Goal: Task Accomplishment & Management: Manage account settings

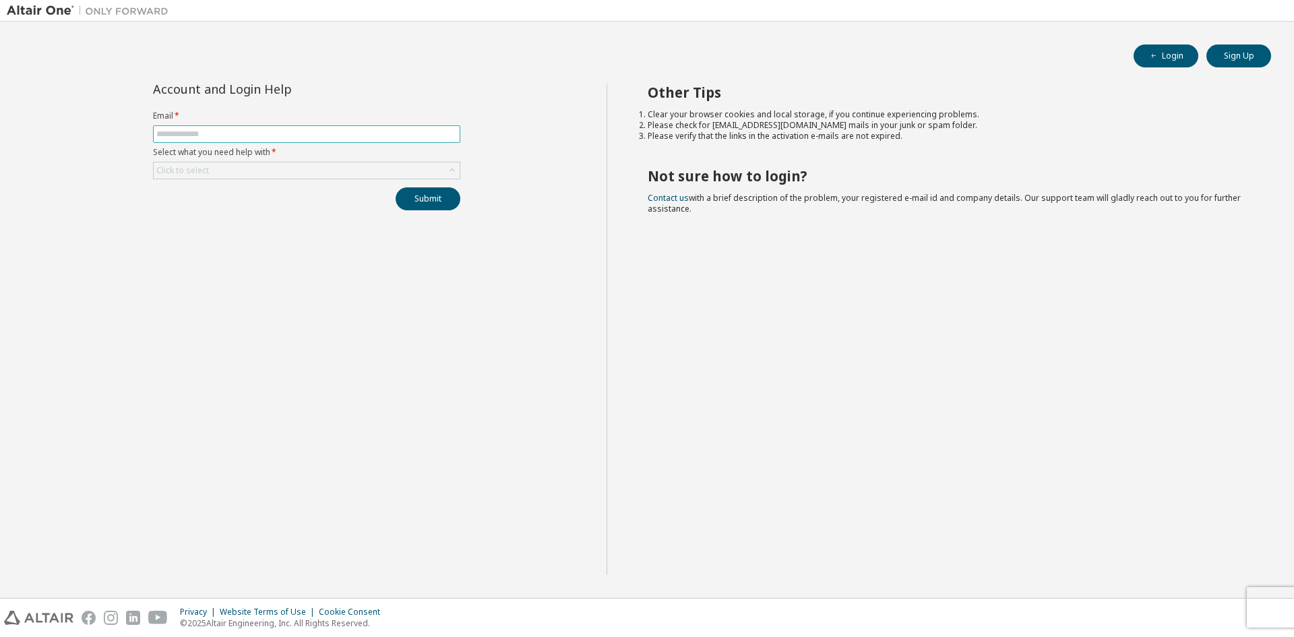
click at [298, 127] on span at bounding box center [306, 134] width 307 height 18
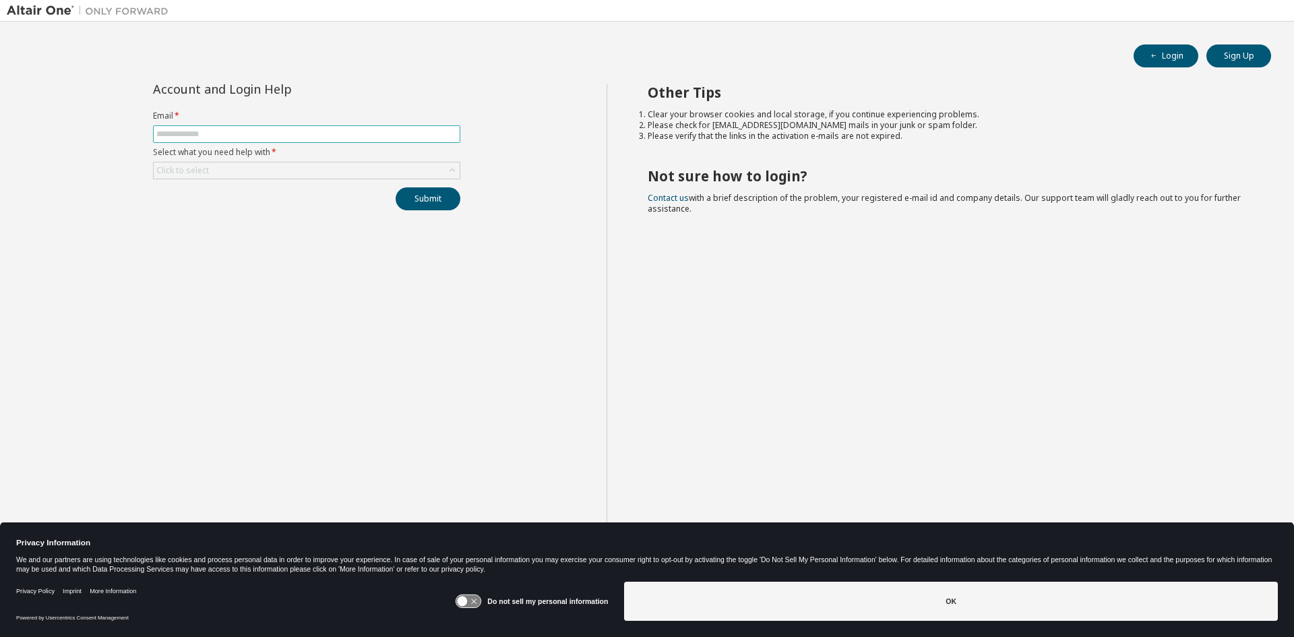
click at [296, 139] on span at bounding box center [306, 134] width 307 height 18
click at [296, 133] on input "text" at bounding box center [306, 134] width 301 height 11
type input "**********"
click at [290, 172] on div "Click to select" at bounding box center [307, 170] width 306 height 16
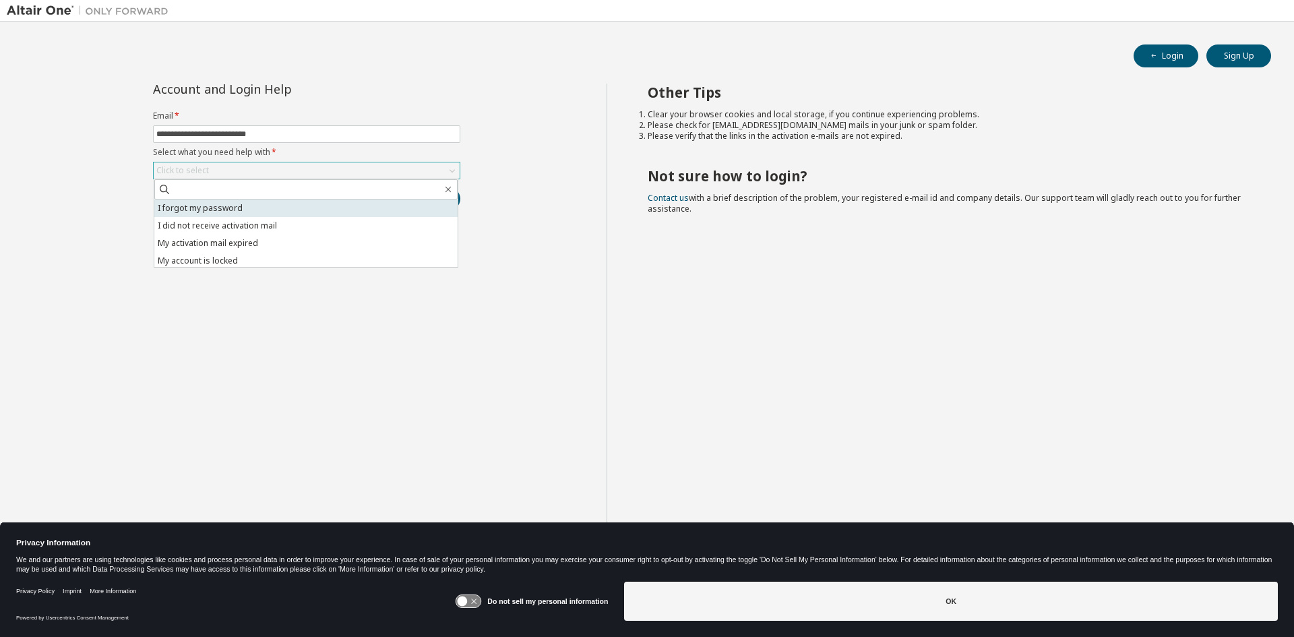
click at [284, 206] on li "I forgot my password" at bounding box center [305, 208] width 303 height 18
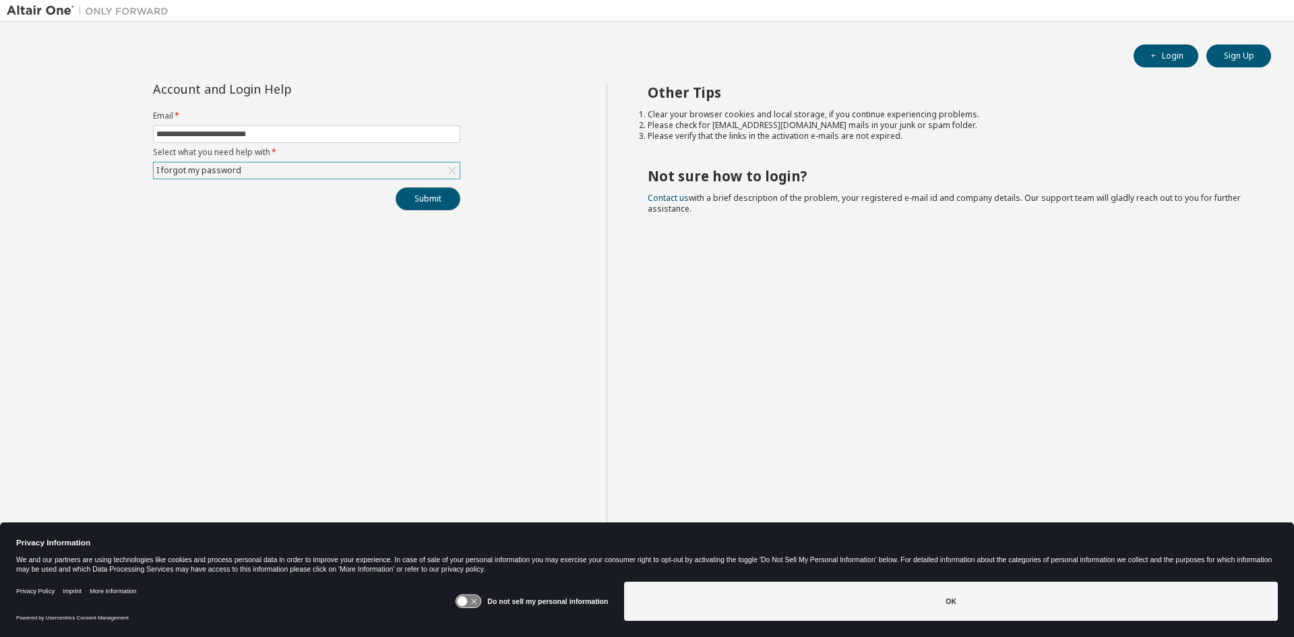
click at [421, 206] on button "Submit" at bounding box center [428, 198] width 65 height 23
click at [434, 206] on button "Submit" at bounding box center [428, 198] width 65 height 23
click at [561, 384] on div "**********" at bounding box center [307, 329] width 600 height 491
click at [864, 317] on div "Other Tips Clear your browser cookies and local storage, if you continue experi…" at bounding box center [946, 329] width 681 height 491
click at [782, 300] on div "Other Tips Clear your browser cookies and local storage, if you continue experi…" at bounding box center [946, 329] width 681 height 491
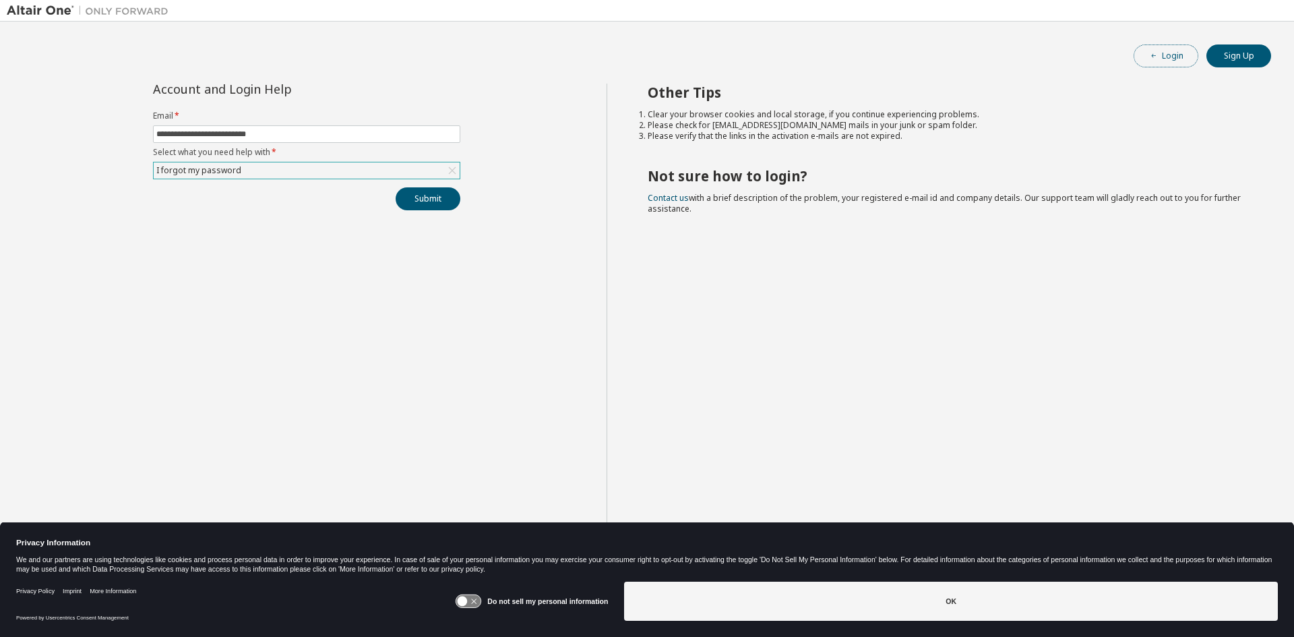
click at [1183, 59] on button "Login" at bounding box center [1165, 55] width 65 height 23
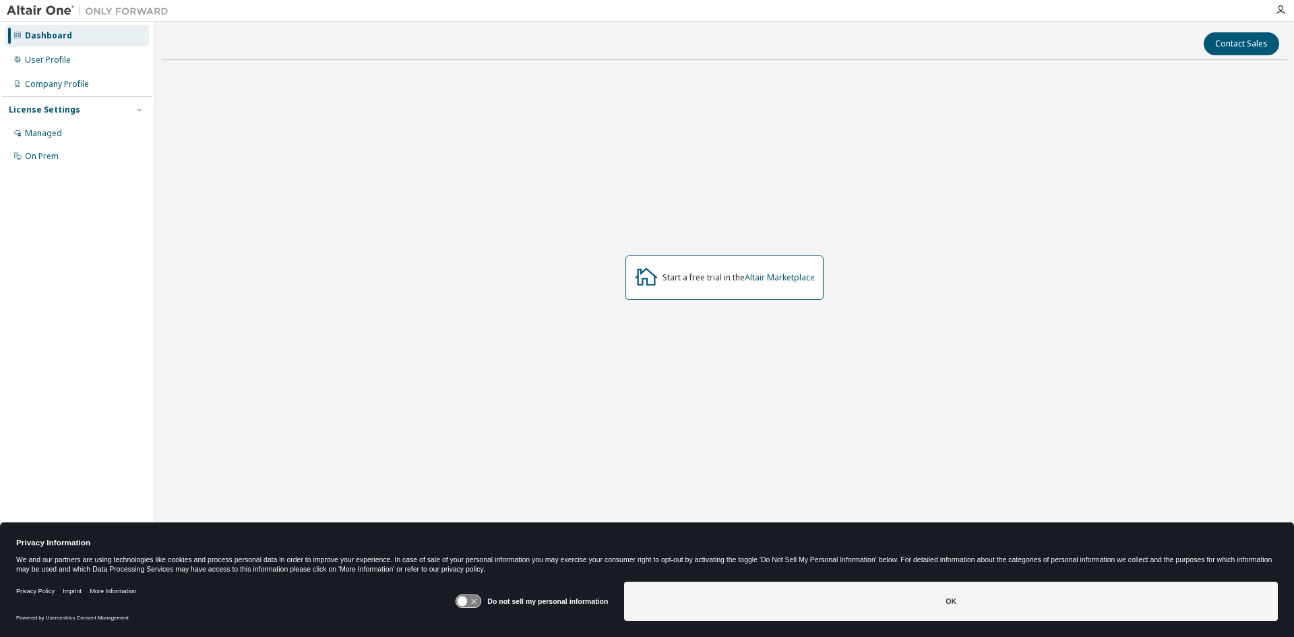
click at [443, 323] on div "Start a free trial in the Altair Marketplace" at bounding box center [724, 278] width 1125 height 414
click at [468, 605] on icon at bounding box center [468, 601] width 25 height 13
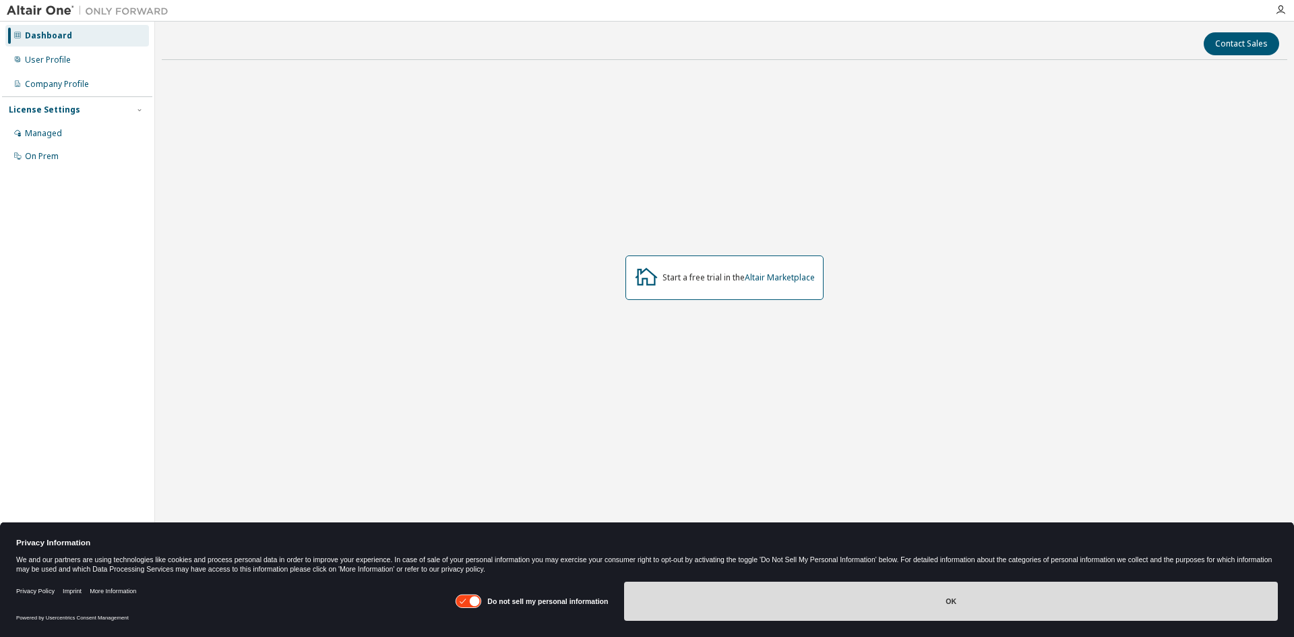
click at [666, 606] on button "OK" at bounding box center [951, 601] width 654 height 39
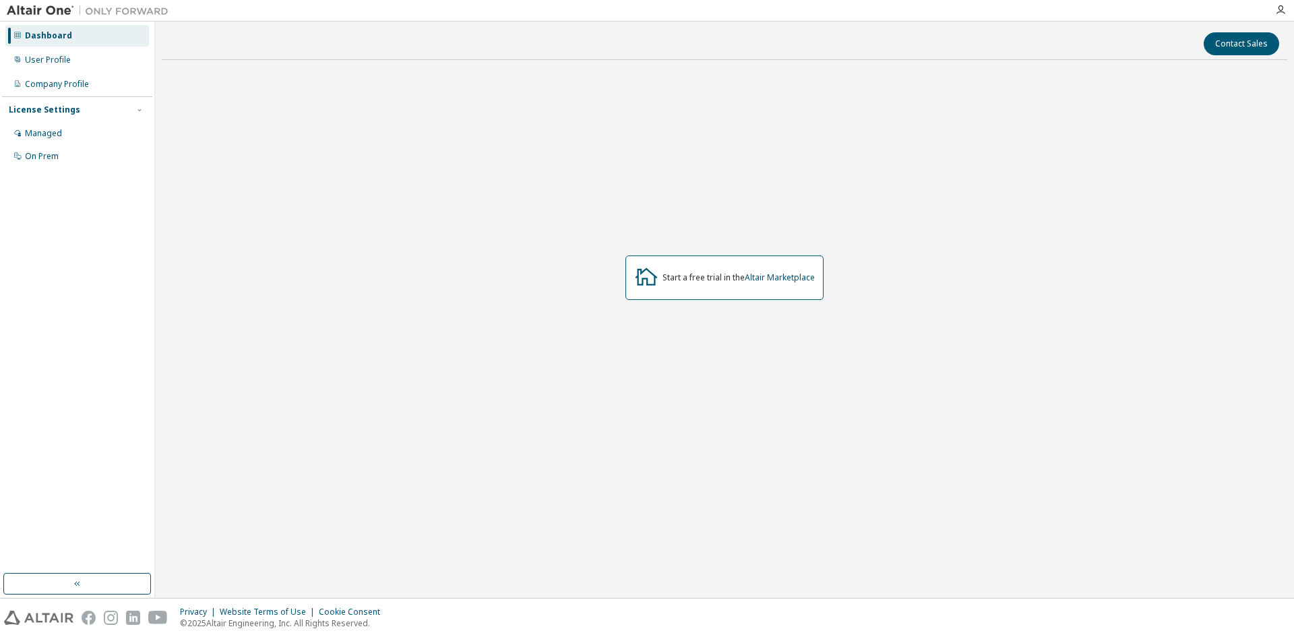
click at [33, 96] on div "Dashboard User Profile Company Profile License Settings Managed On Prem" at bounding box center [77, 96] width 150 height 145
click at [38, 80] on div "Company Profile" at bounding box center [57, 84] width 64 height 11
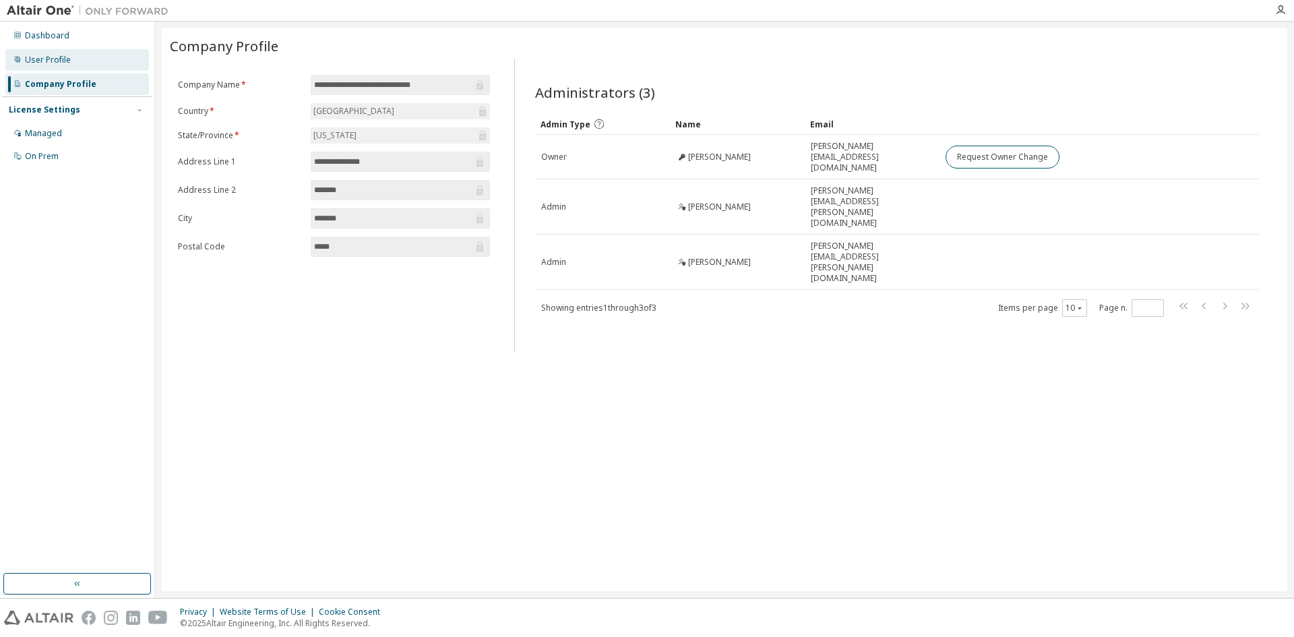
click at [45, 64] on div "User Profile" at bounding box center [48, 60] width 46 height 11
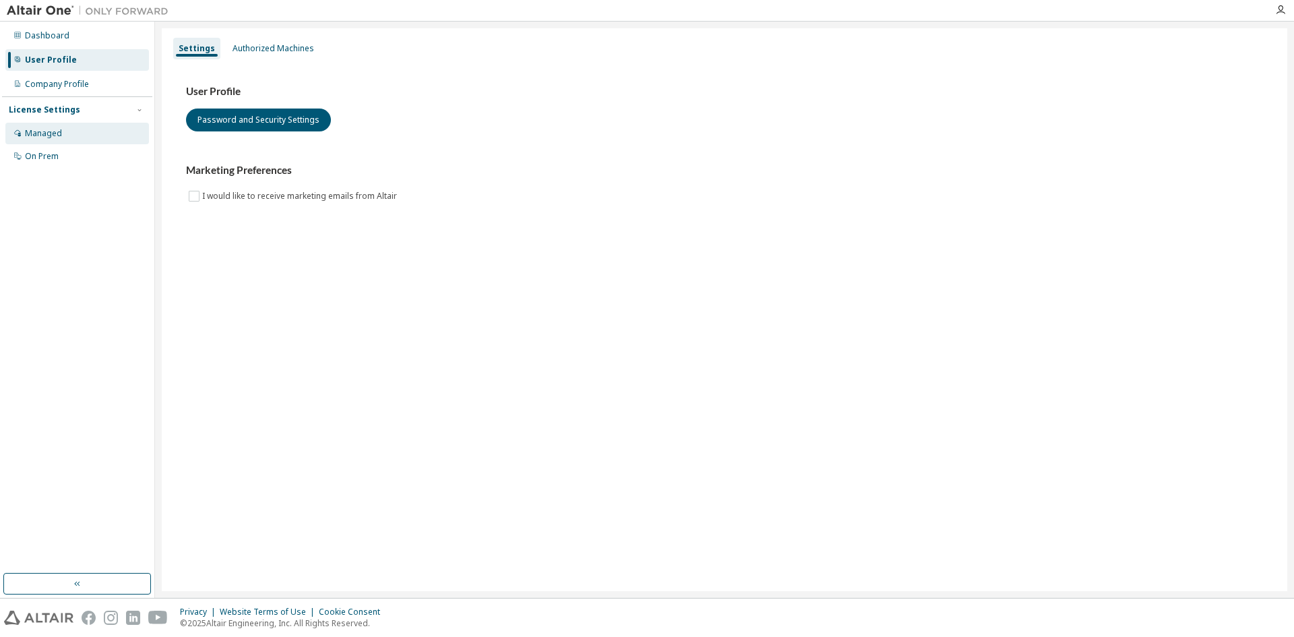
click at [43, 136] on div "Managed" at bounding box center [43, 133] width 37 height 11
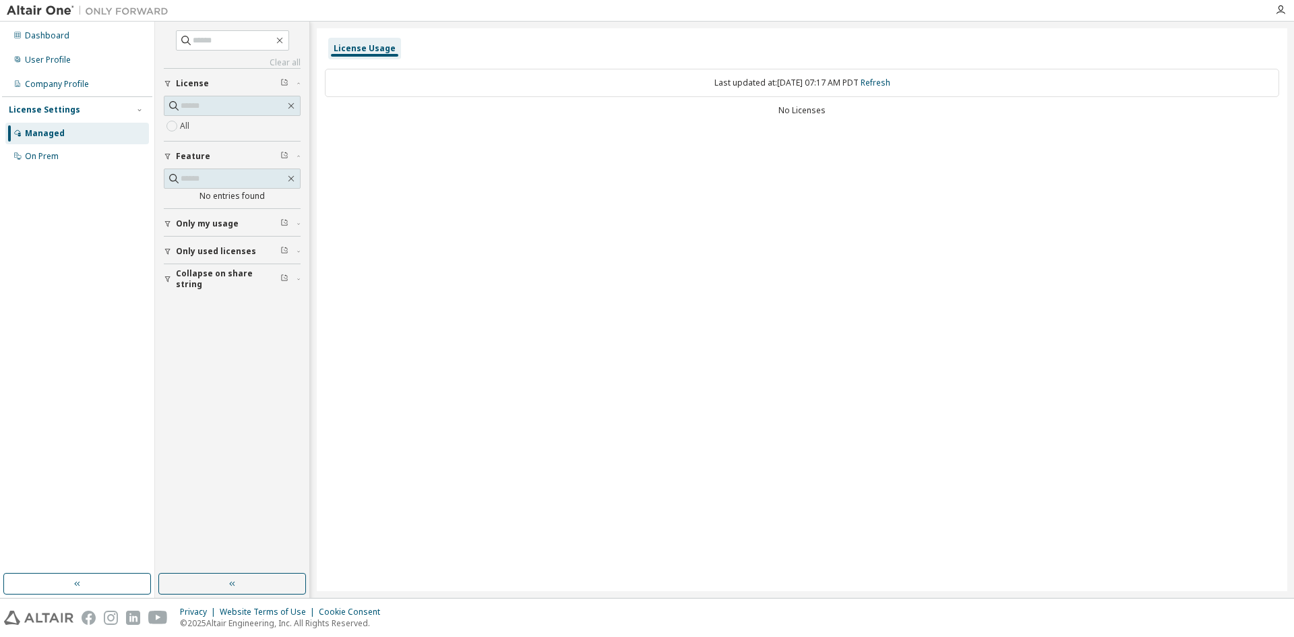
click at [210, 263] on button "Only used licenses" at bounding box center [232, 252] width 137 height 30
click at [214, 219] on span "Only my usage" at bounding box center [207, 223] width 63 height 11
click at [177, 352] on span "Collapse on share string" at bounding box center [228, 357] width 104 height 22
click at [50, 151] on div "On Prem" at bounding box center [42, 156] width 34 height 11
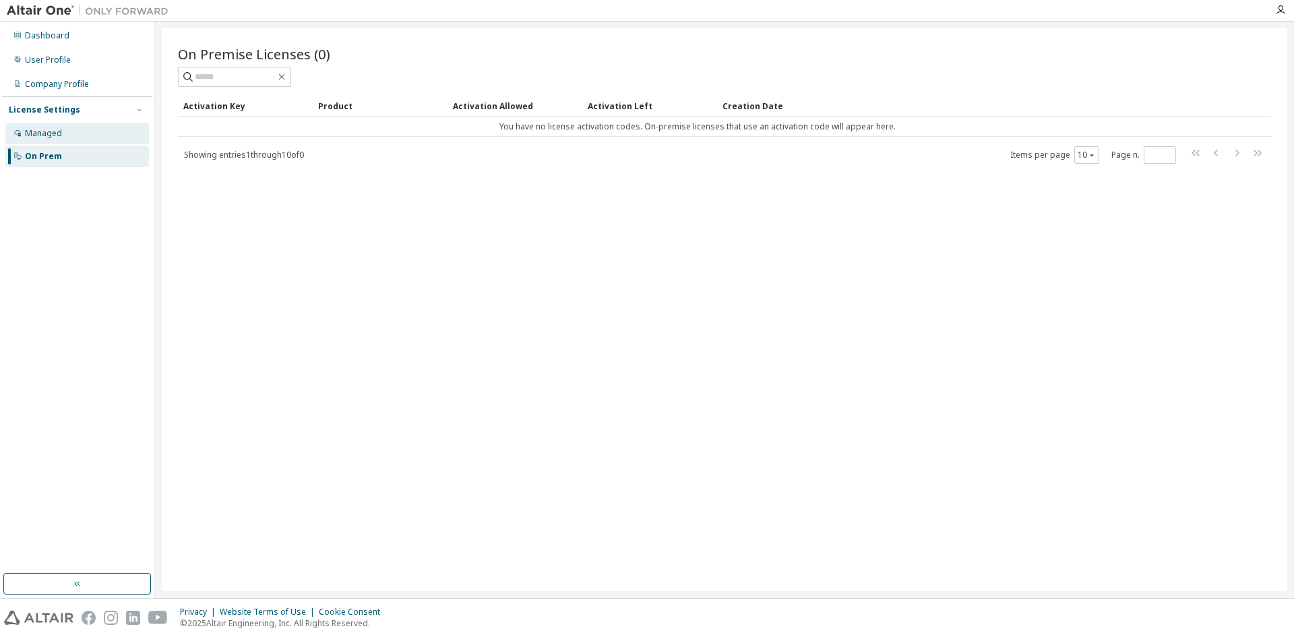
click at [55, 133] on div "Managed" at bounding box center [43, 133] width 37 height 11
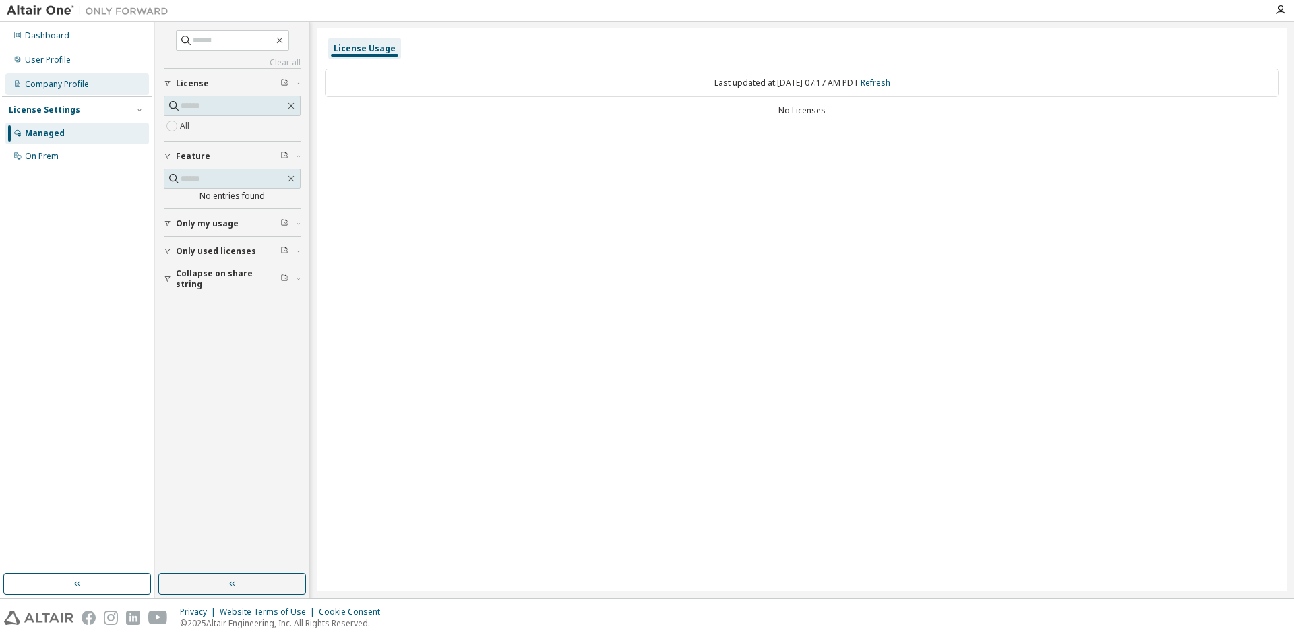
click at [63, 90] on div "Company Profile" at bounding box center [77, 84] width 144 height 22
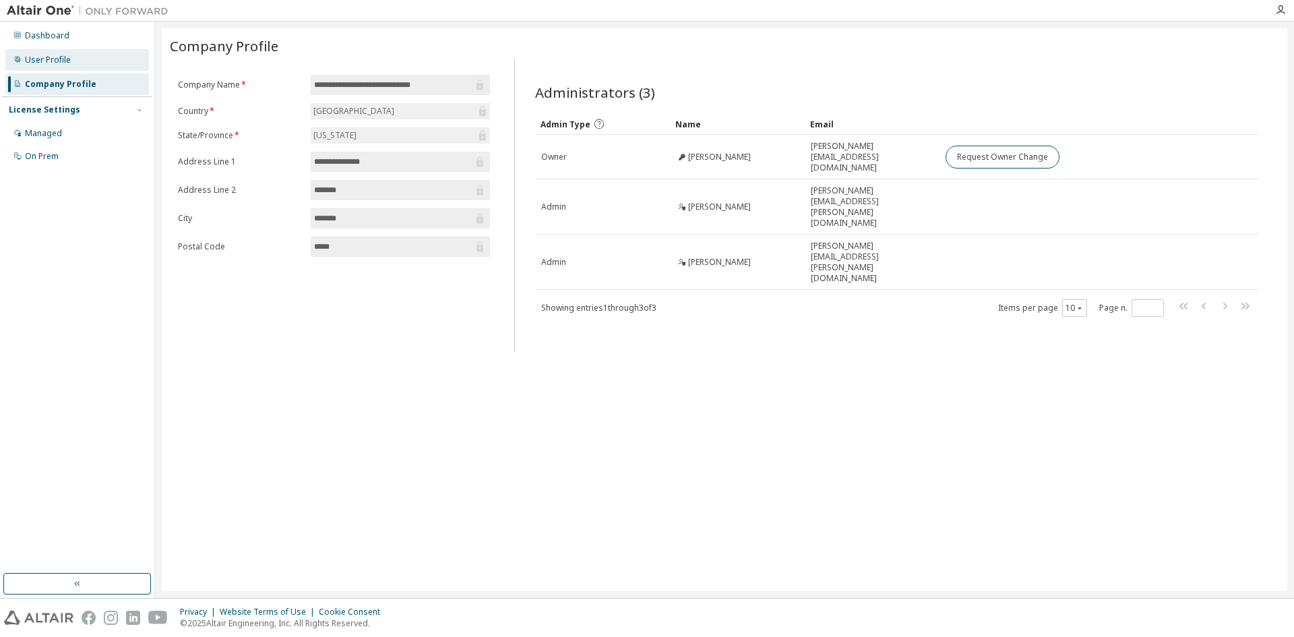
click at [69, 66] on div "User Profile" at bounding box center [77, 60] width 144 height 22
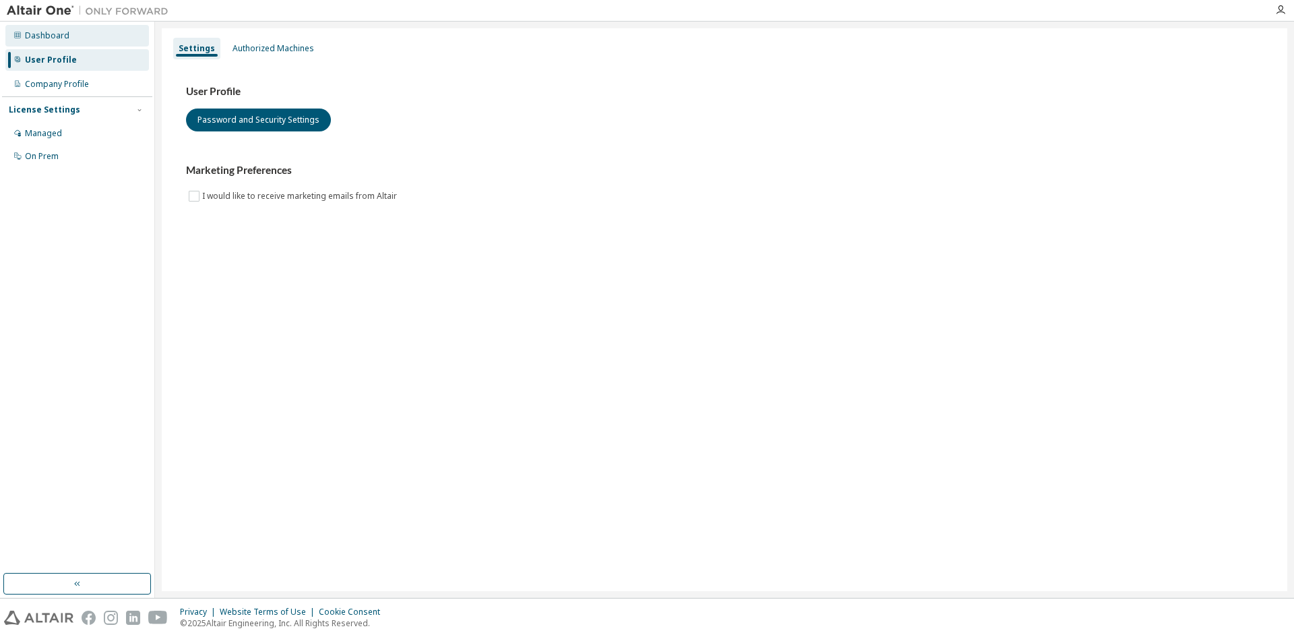
click at [75, 40] on div "Dashboard" at bounding box center [77, 36] width 144 height 22
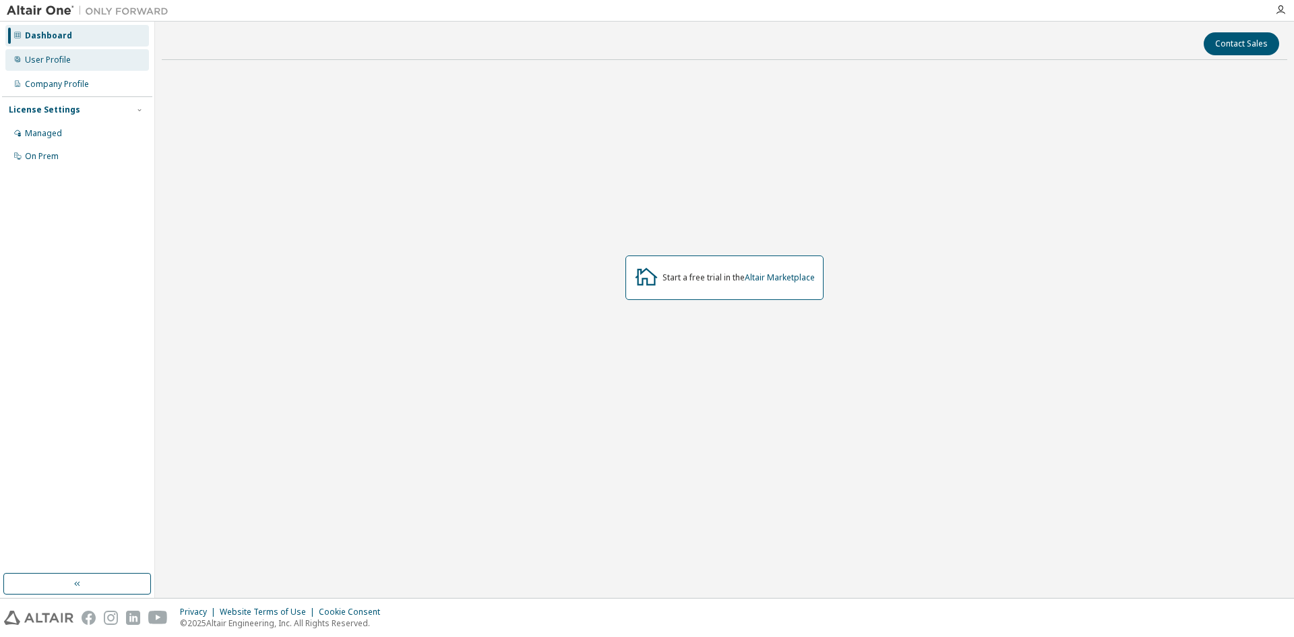
click at [72, 65] on div "User Profile" at bounding box center [77, 60] width 144 height 22
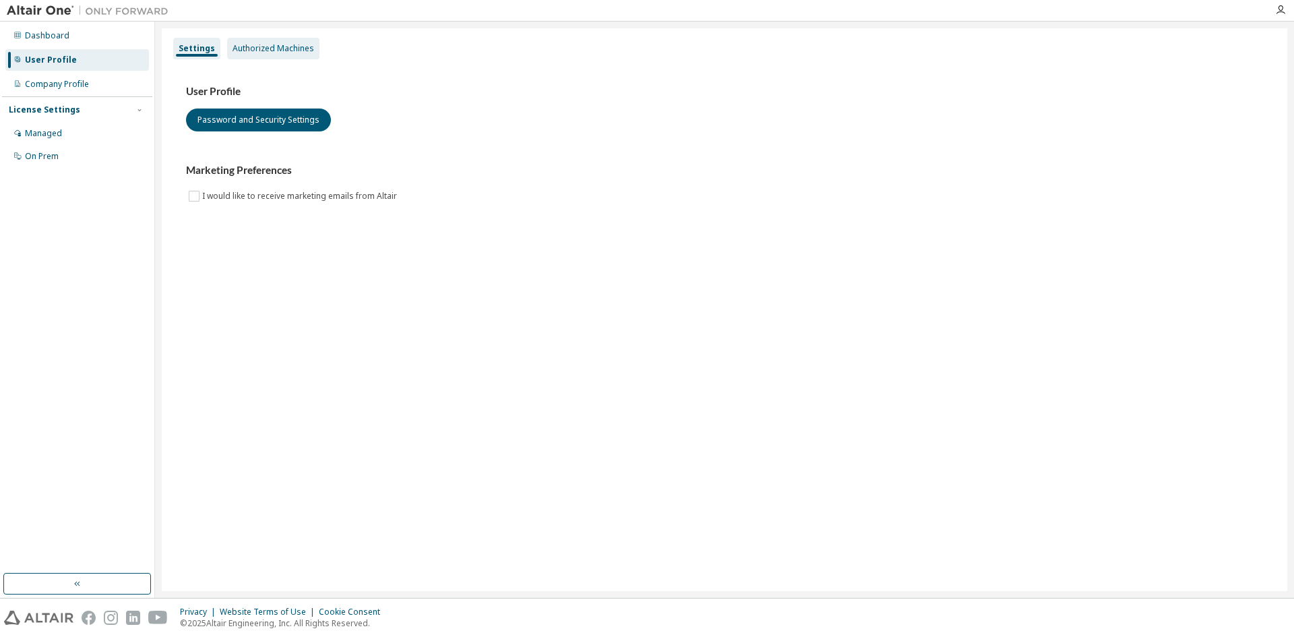
click at [286, 59] on div "Authorized Machines" at bounding box center [273, 49] width 92 height 22
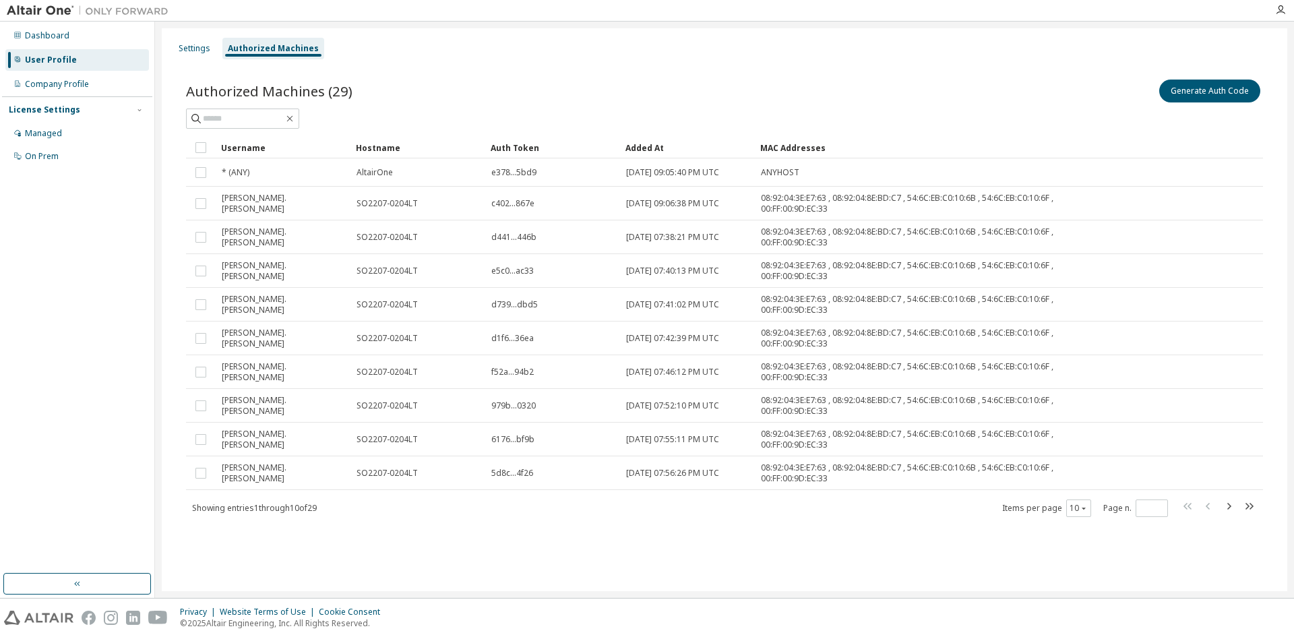
click at [38, 59] on div "User Profile" at bounding box center [51, 60] width 52 height 11
click at [42, 89] on div "Company Profile" at bounding box center [57, 84] width 64 height 11
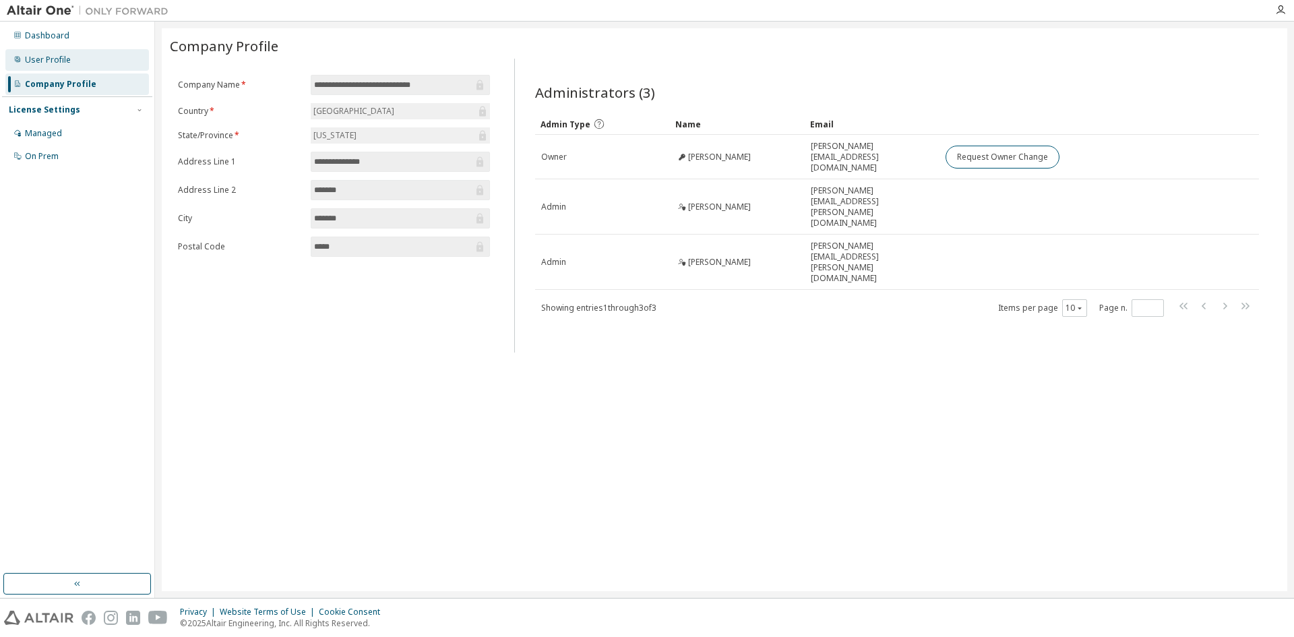
click at [53, 55] on div "User Profile" at bounding box center [48, 60] width 46 height 11
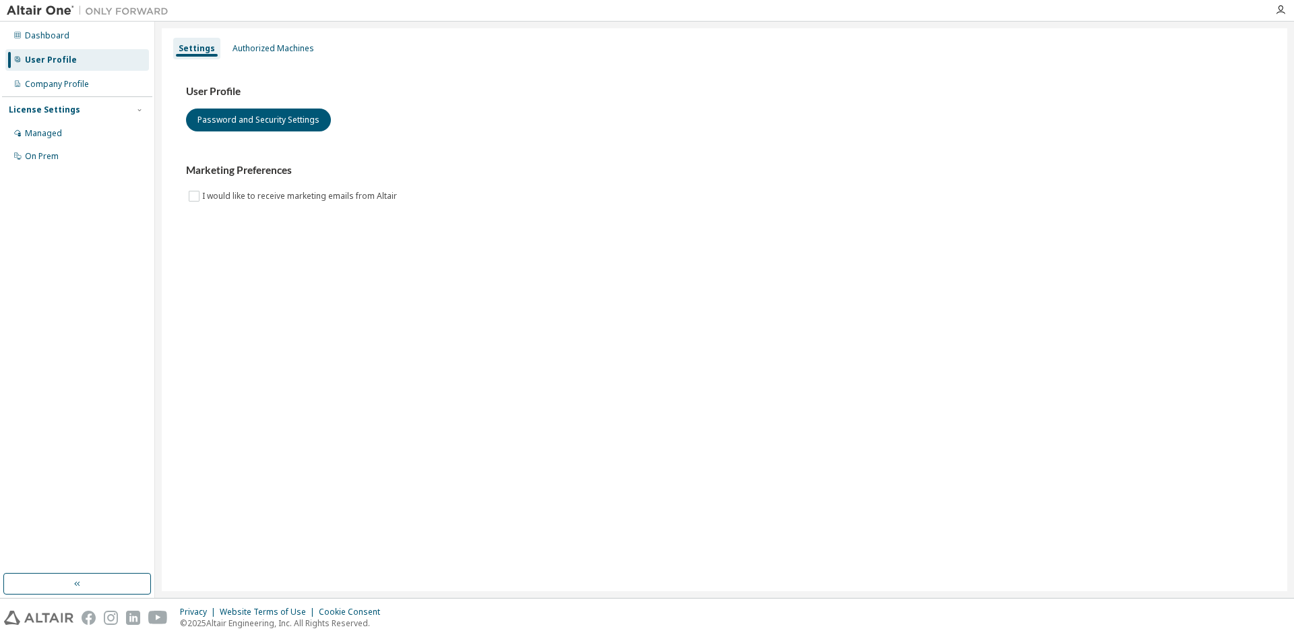
click at [1286, 7] on div at bounding box center [1280, 10] width 27 height 11
click at [1285, 11] on icon "button" at bounding box center [1280, 10] width 11 height 11
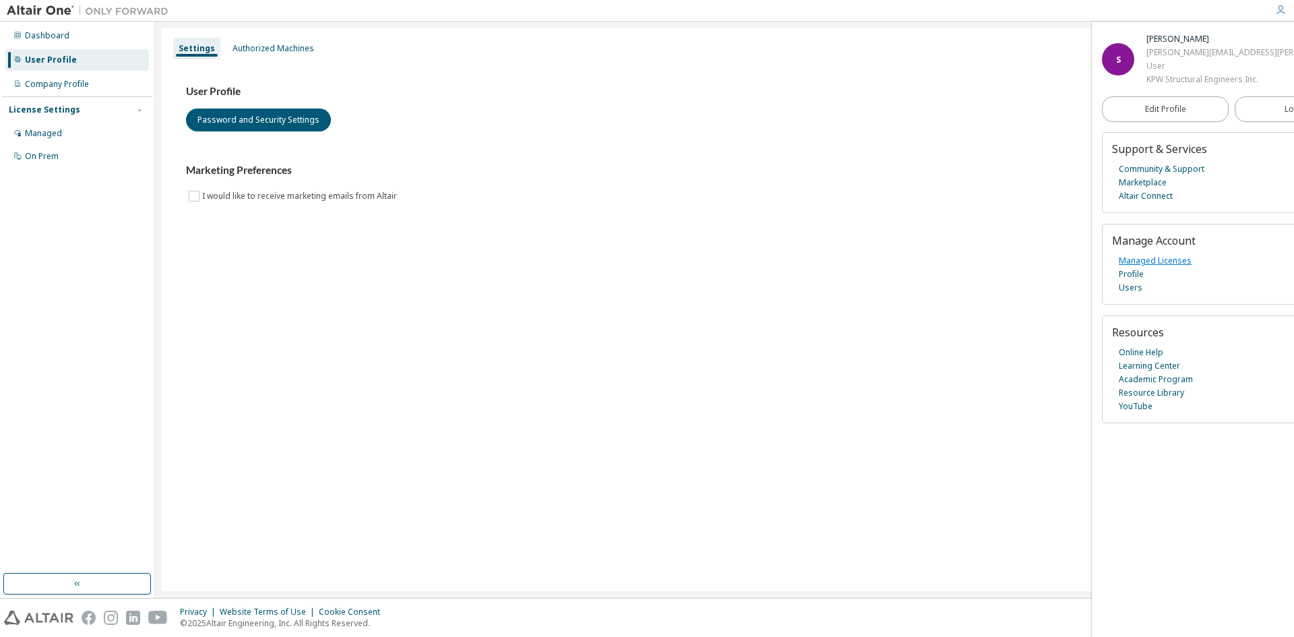
click at [1154, 256] on link "Managed Licenses" at bounding box center [1155, 260] width 73 height 13
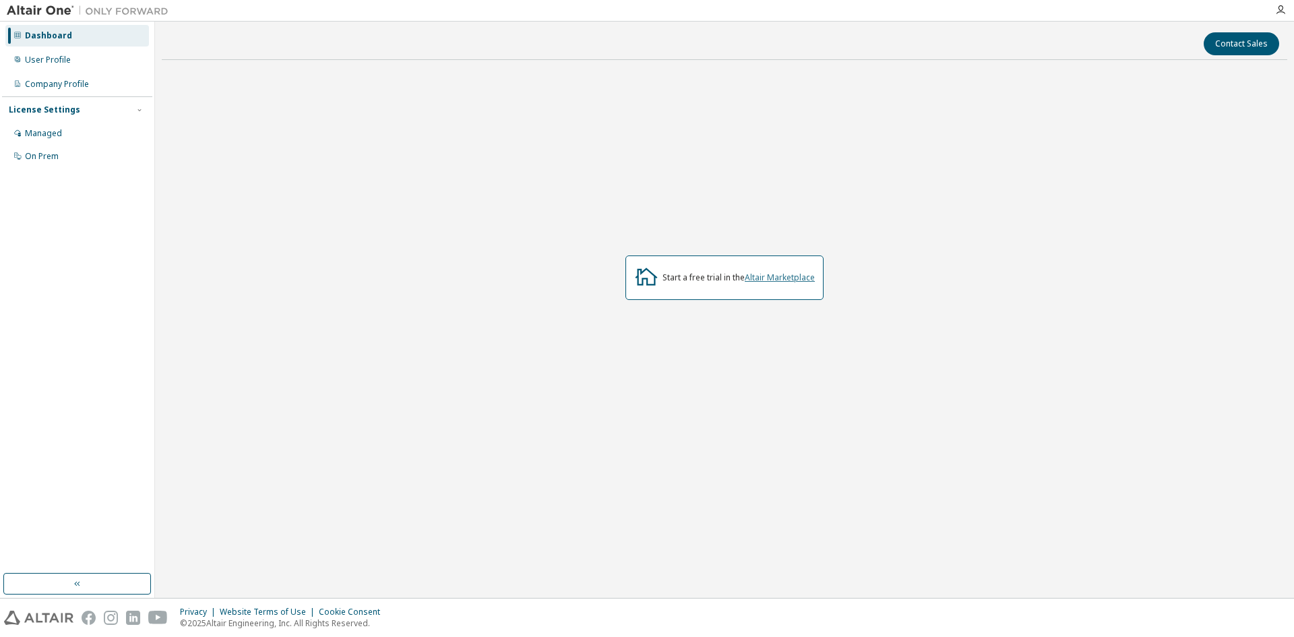
click at [803, 275] on link "Altair Marketplace" at bounding box center [780, 277] width 70 height 11
drag, startPoint x: 1018, startPoint y: 270, endPoint x: 1123, endPoint y: 34, distance: 257.9
click at [1022, 261] on div "Start a free trial in the Altair Marketplace" at bounding box center [724, 278] width 1125 height 414
